Goal: Transaction & Acquisition: Download file/media

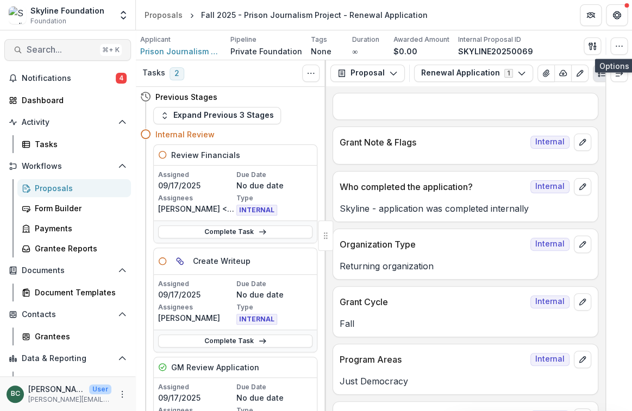
scroll to position [2678, 0]
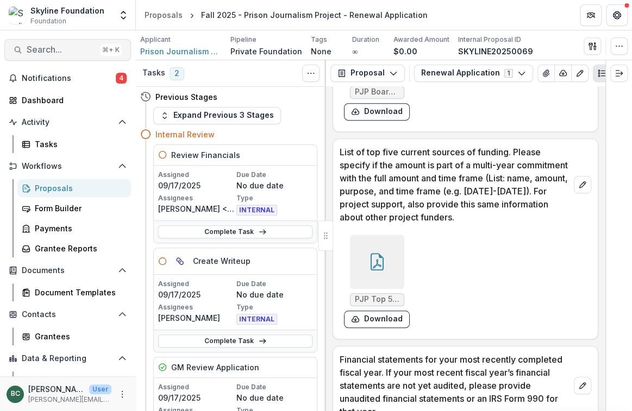
click at [71, 53] on span "Search..." at bounding box center [61, 50] width 69 height 10
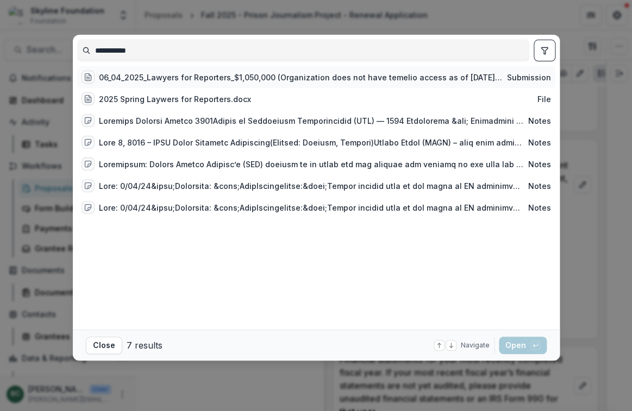
type input "**********"
click at [283, 83] on div "06_04_2025_Lawyers for Reporters_$1,050,000 (Organization does not have temelio…" at bounding box center [301, 77] width 404 height 11
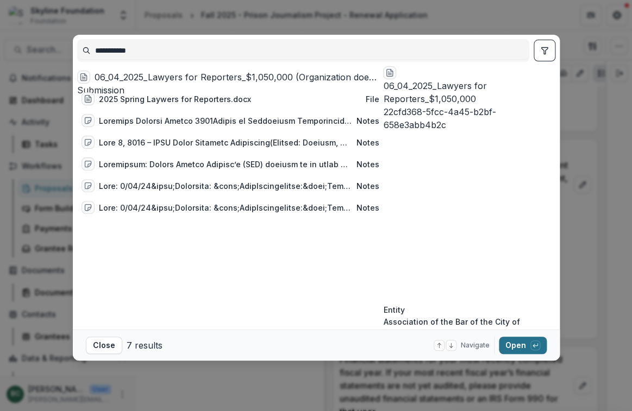
click at [515, 347] on button "Open with enter key" at bounding box center [523, 345] width 48 height 17
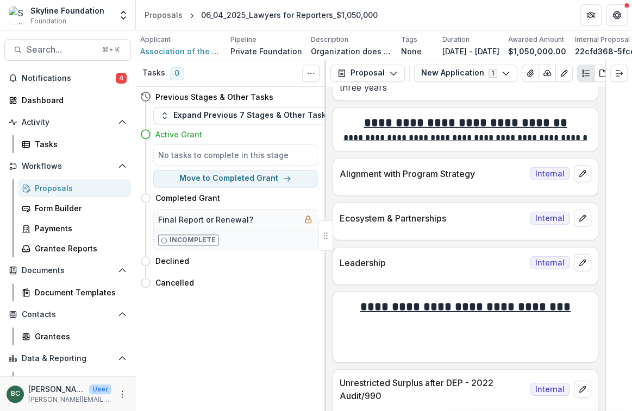
scroll to position [971, 0]
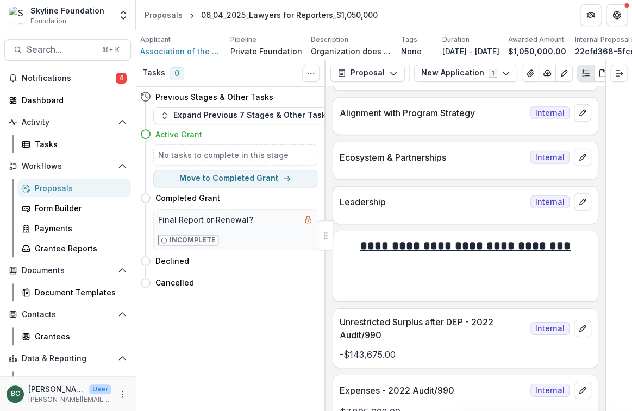
click at [181, 48] on span "Association of the Bar of the City of [US_STATE] Fund Inc" at bounding box center [180, 51] width 81 height 11
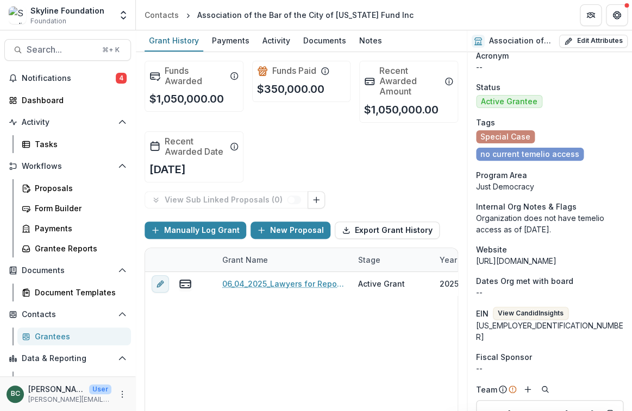
scroll to position [78, 0]
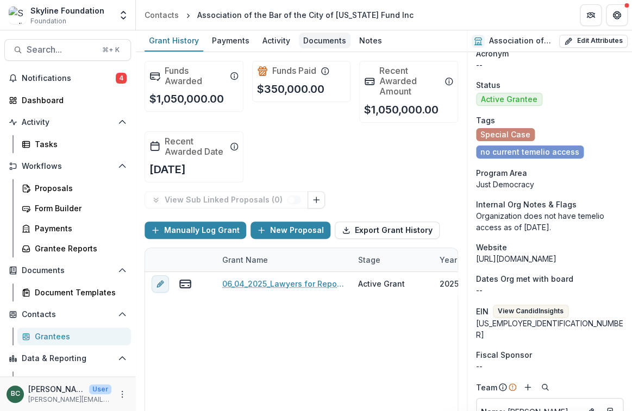
click at [315, 41] on div "Documents" at bounding box center [325, 41] width 52 height 16
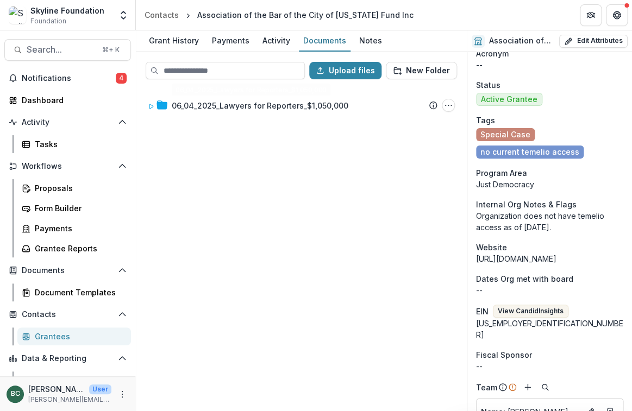
click at [287, 117] on div "06_04_2025_Lawyers for Reporters_$1,050,000 Submission Temelio Proposal Attache…" at bounding box center [301, 249] width 329 height 322
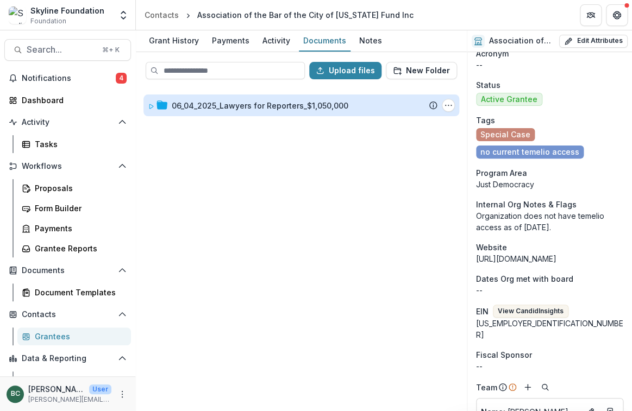
click at [287, 104] on div "06_04_2025_Lawyers for Reporters_$1,050,000" at bounding box center [260, 105] width 177 height 11
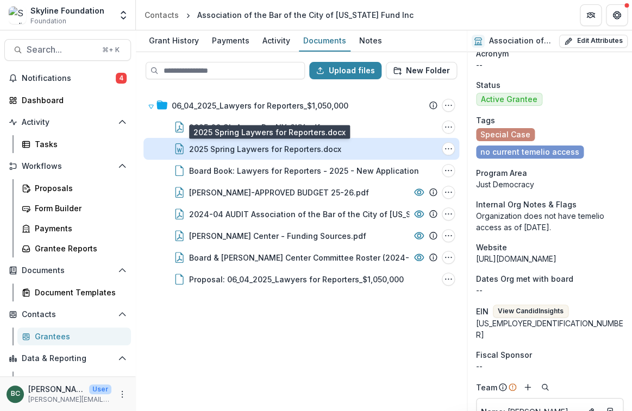
click at [293, 152] on div "2025 Spring Laywers for Reporters.docx" at bounding box center [265, 148] width 152 height 11
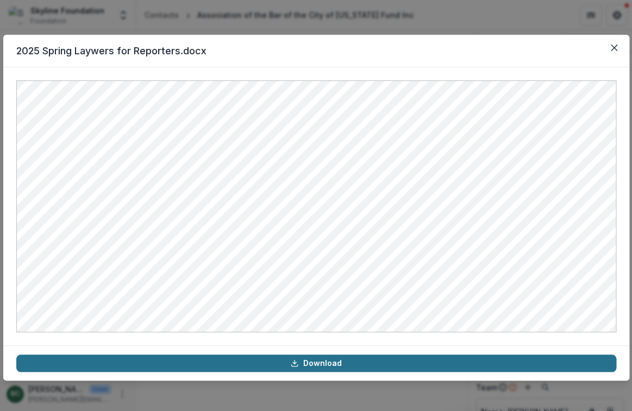
click at [297, 369] on link "Download" at bounding box center [316, 363] width 600 height 17
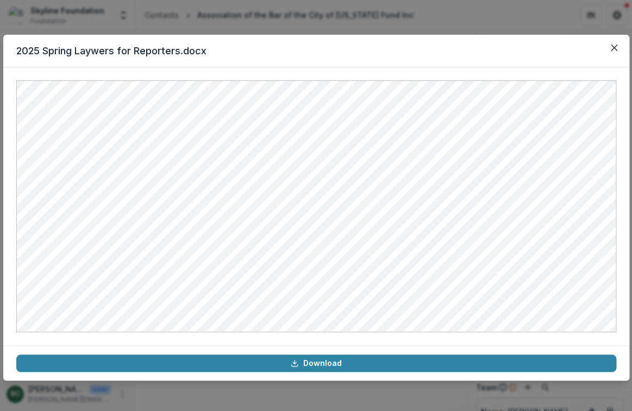
click at [478, 15] on div "2025 Spring Laywers for Reporters.docx Download" at bounding box center [316, 205] width 632 height 411
